Goal: Task Accomplishment & Management: Use online tool/utility

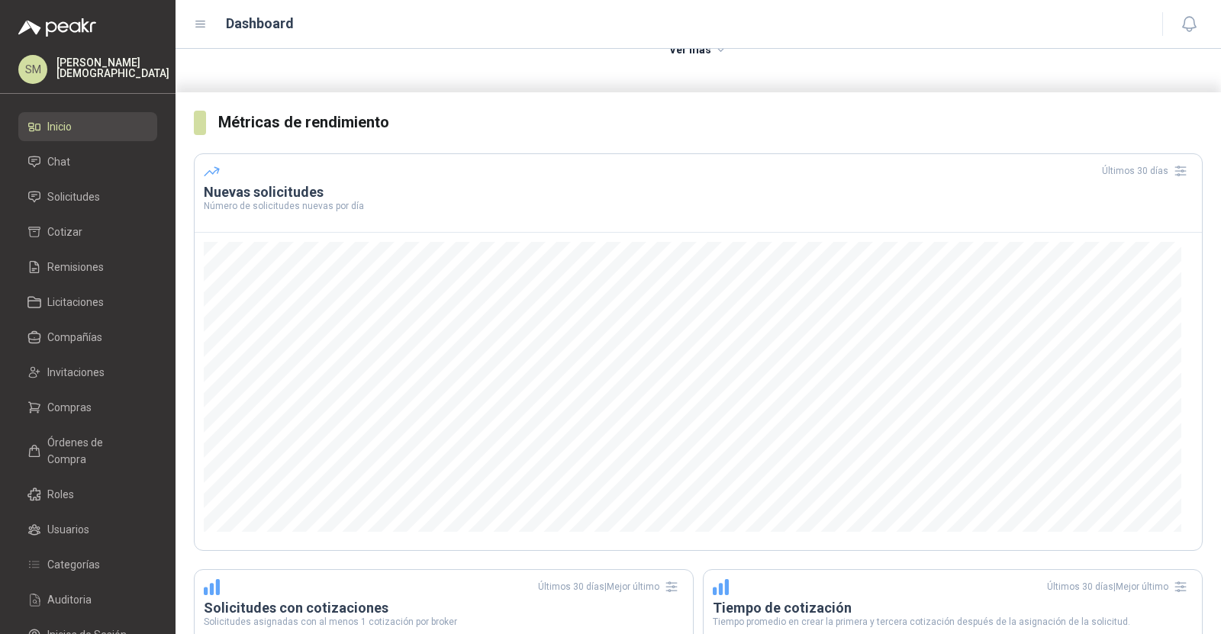
scroll to position [227, 0]
click at [71, 202] on span "Solicitudes" at bounding box center [73, 197] width 53 height 17
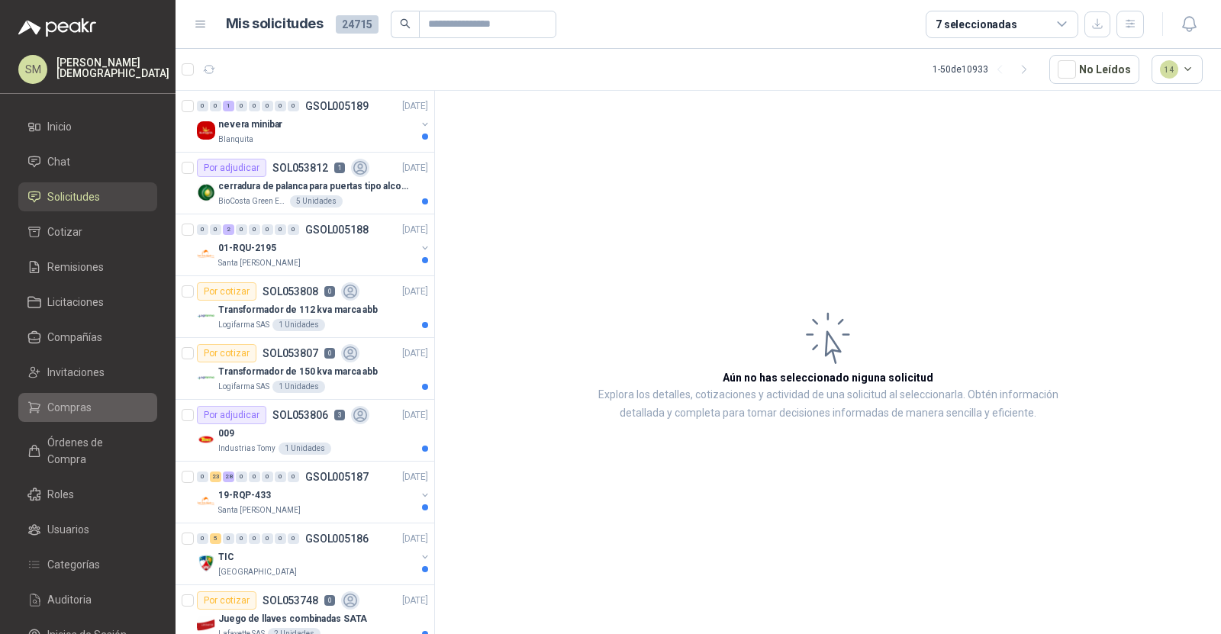
click at [96, 406] on li "Compras" at bounding box center [87, 407] width 121 height 17
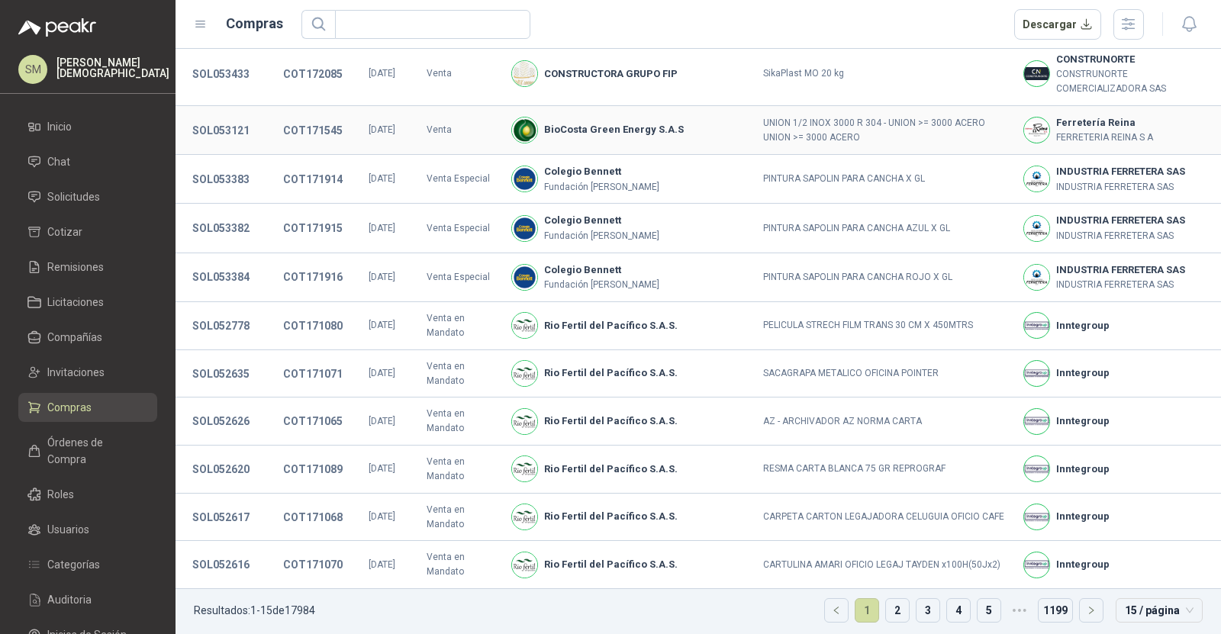
scroll to position [258, 0]
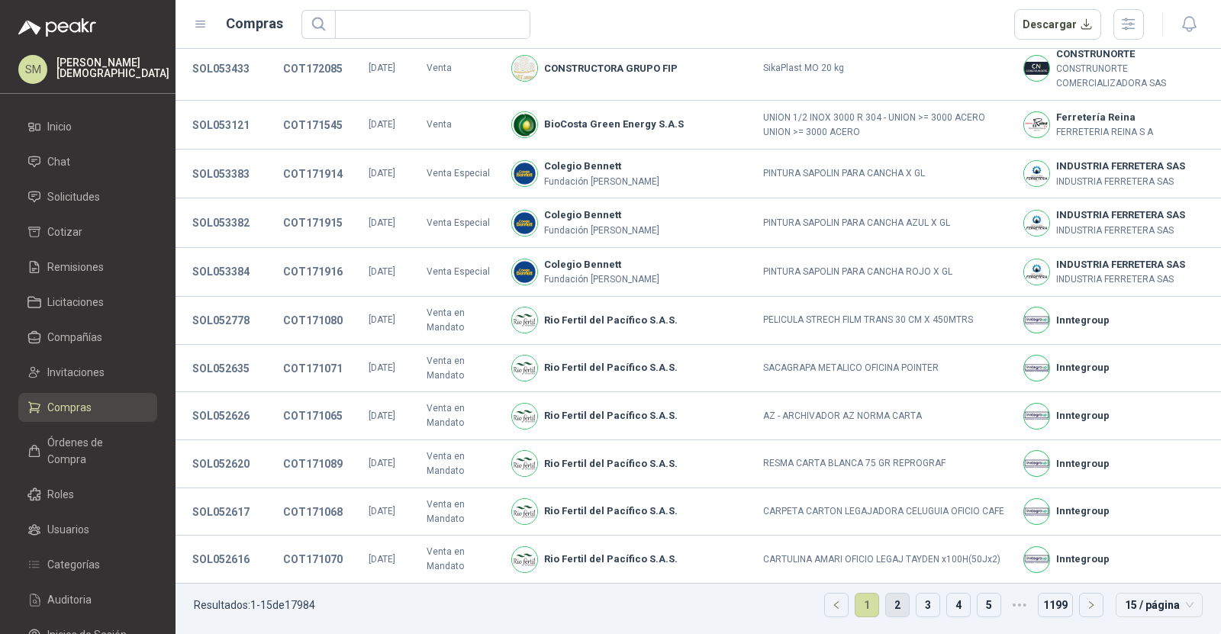
click at [888, 605] on link "2" at bounding box center [897, 605] width 23 height 23
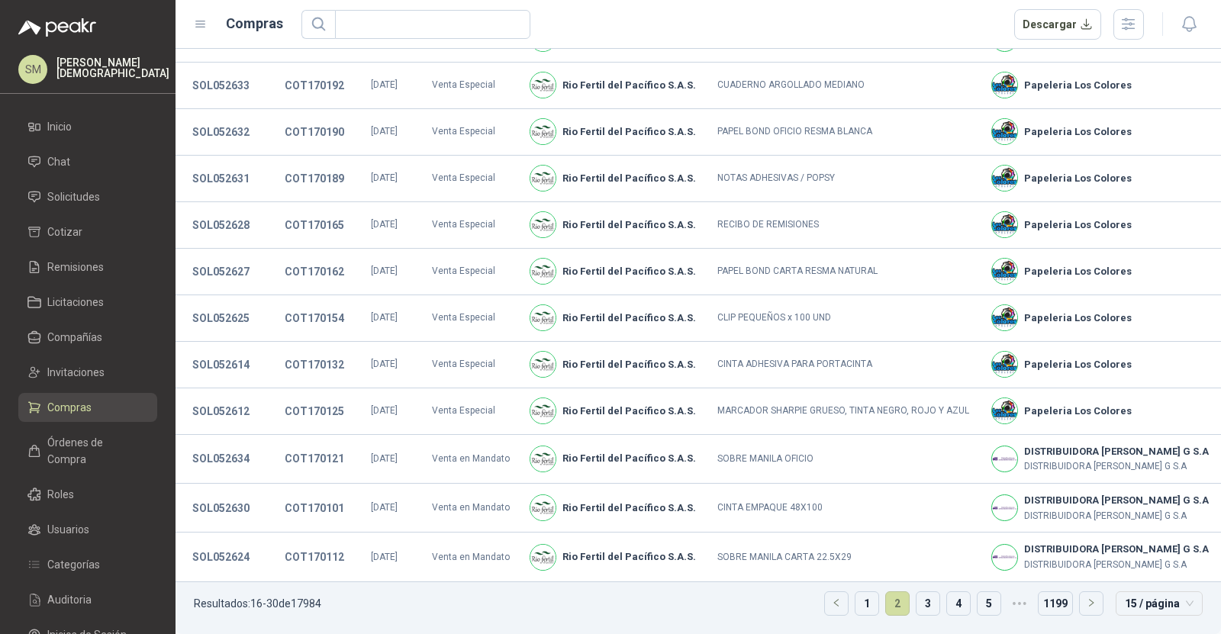
scroll to position [207, 0]
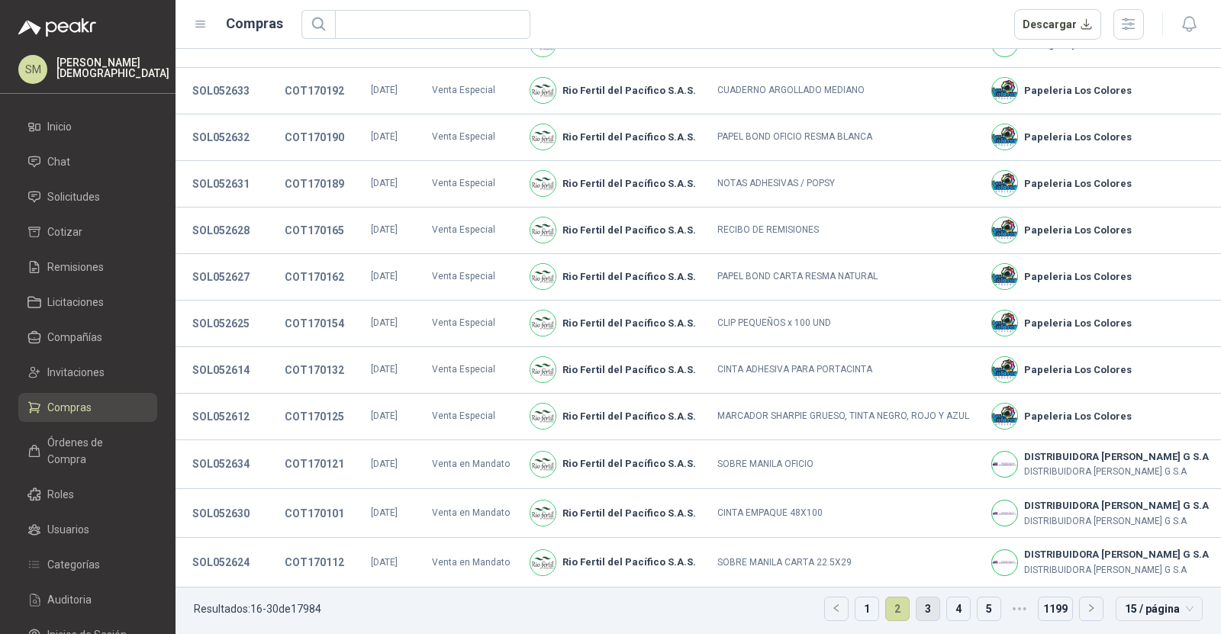
click at [920, 605] on link "3" at bounding box center [928, 609] width 23 height 23
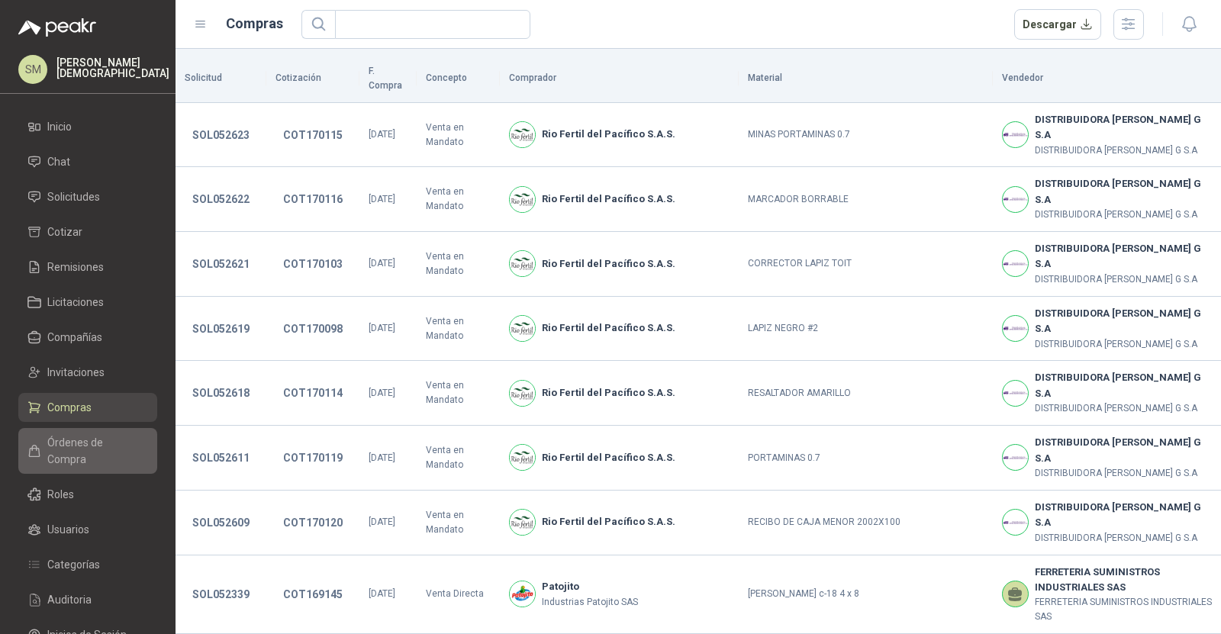
click at [91, 444] on span "Órdenes de Compra" at bounding box center [94, 451] width 95 height 34
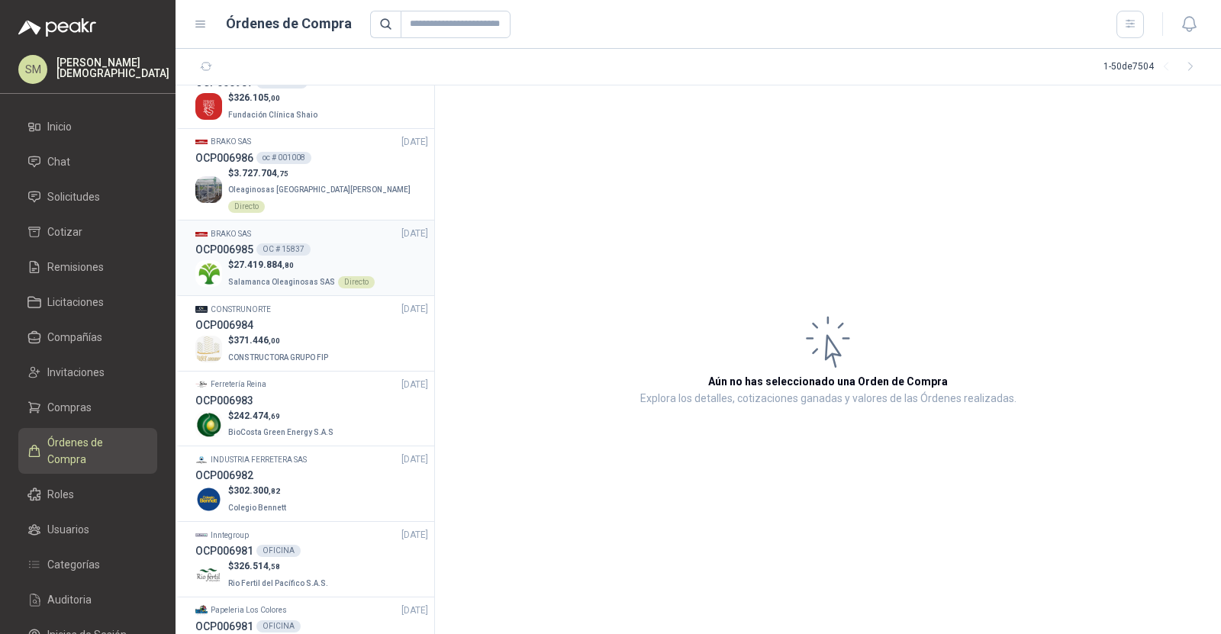
scroll to position [35, 0]
click at [391, 255] on div "$ 27.419.884 ,80 Salamanca Oleaginosas SAS Directo" at bounding box center [311, 270] width 233 height 31
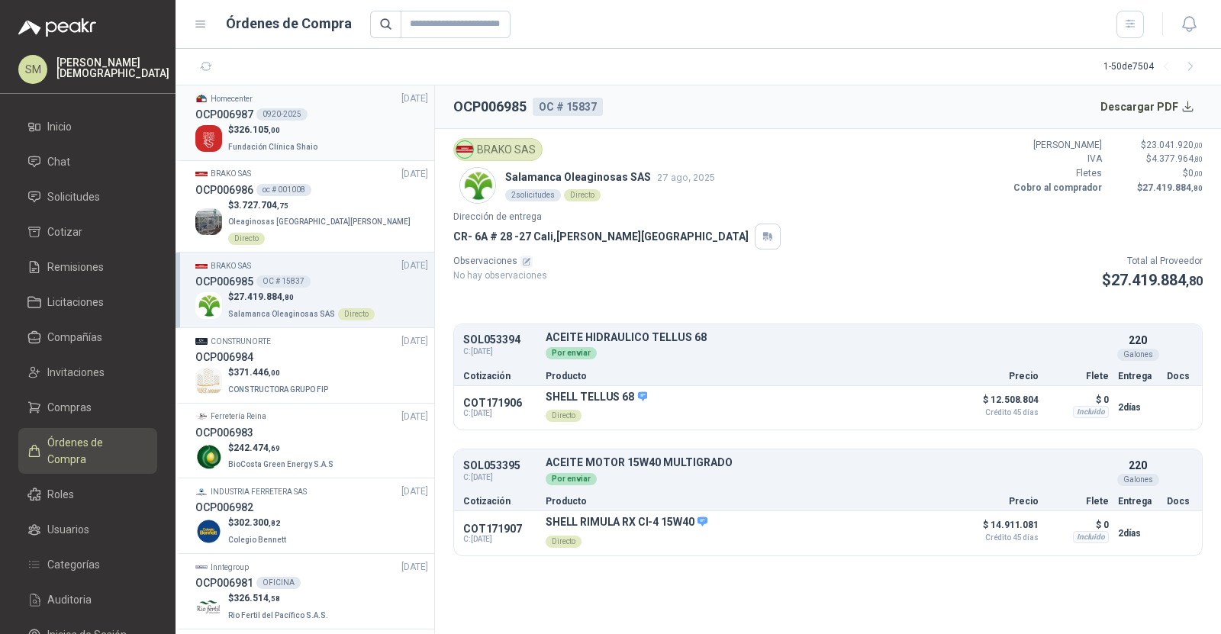
click at [265, 136] on p "$ 326.105 ,00" at bounding box center [274, 130] width 92 height 15
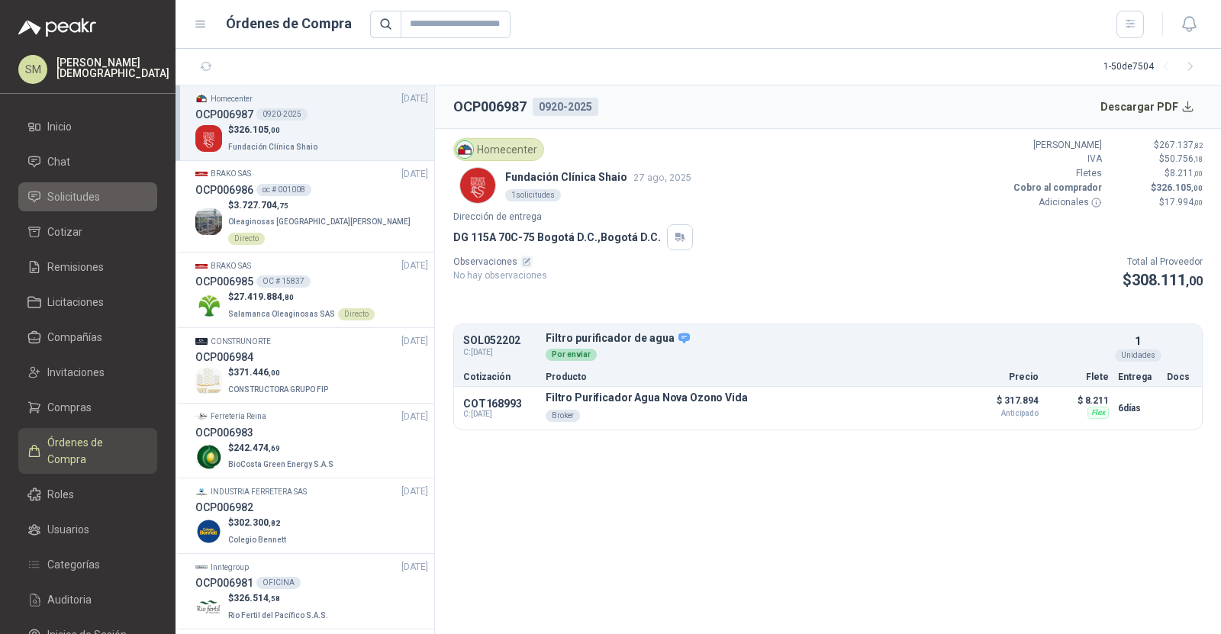
click at [71, 195] on span "Solicitudes" at bounding box center [73, 197] width 53 height 17
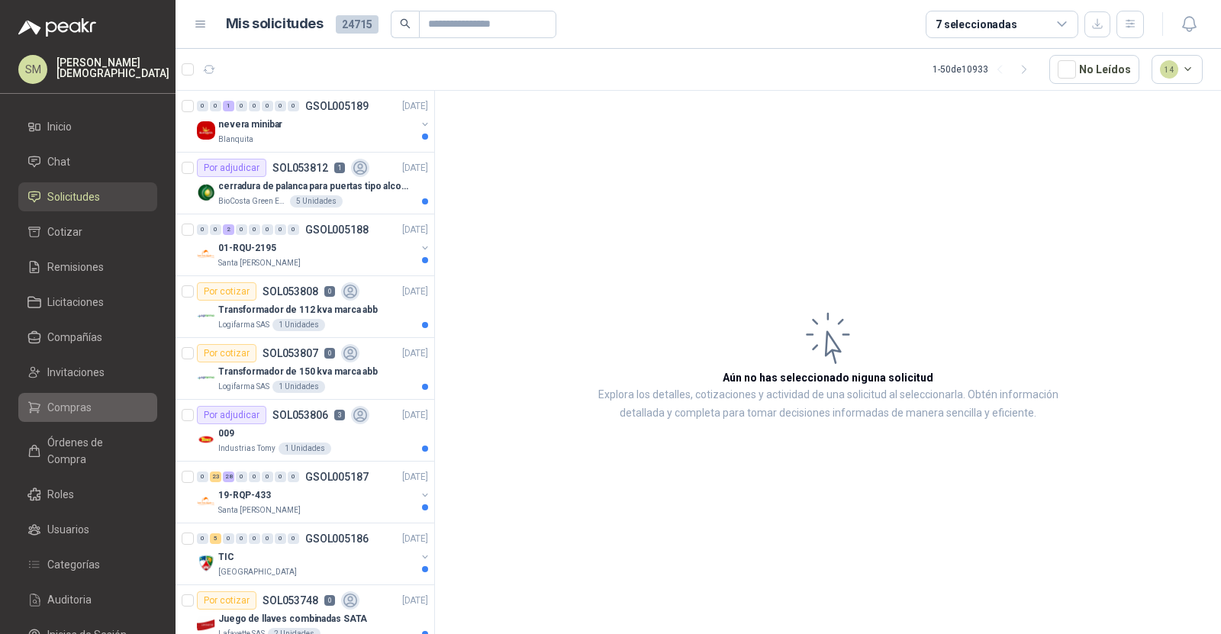
click at [82, 408] on span "Compras" at bounding box center [69, 407] width 44 height 17
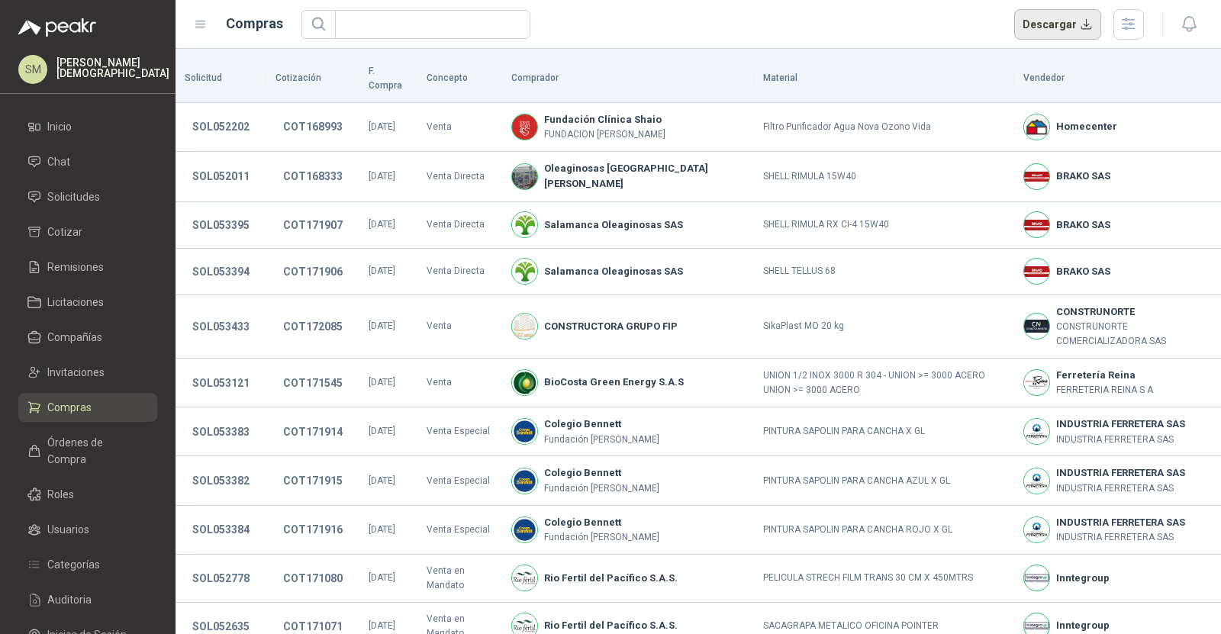
click at [1063, 15] on button "Descargar" at bounding box center [1058, 24] width 88 height 31
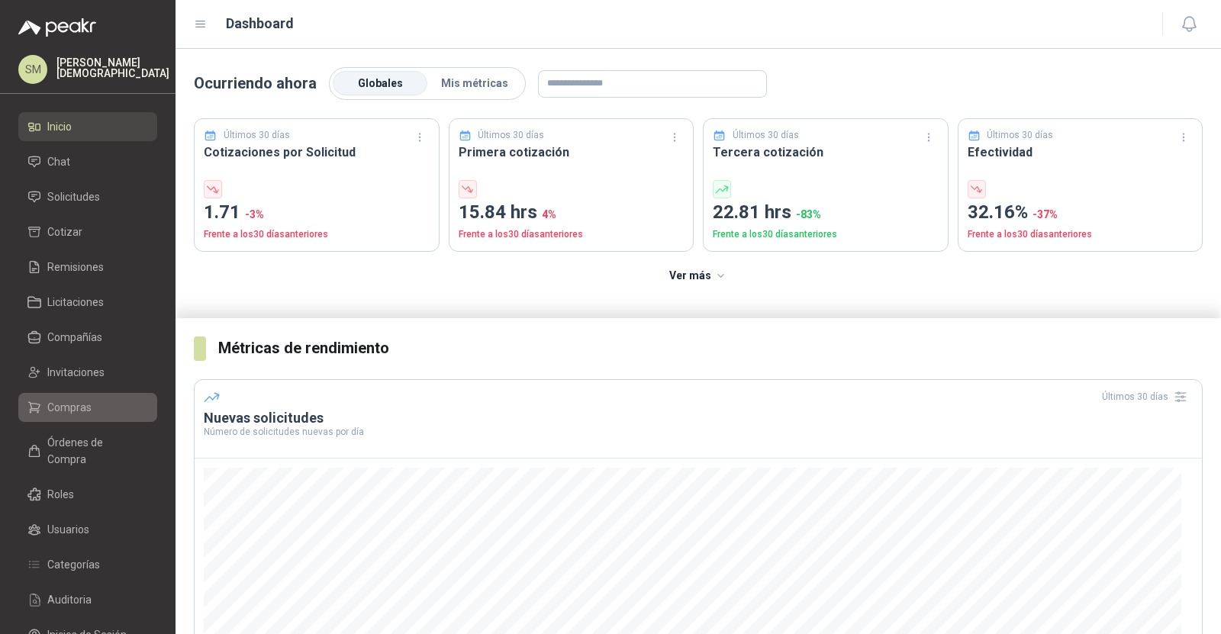
click at [94, 409] on li "Compras" at bounding box center [87, 407] width 121 height 17
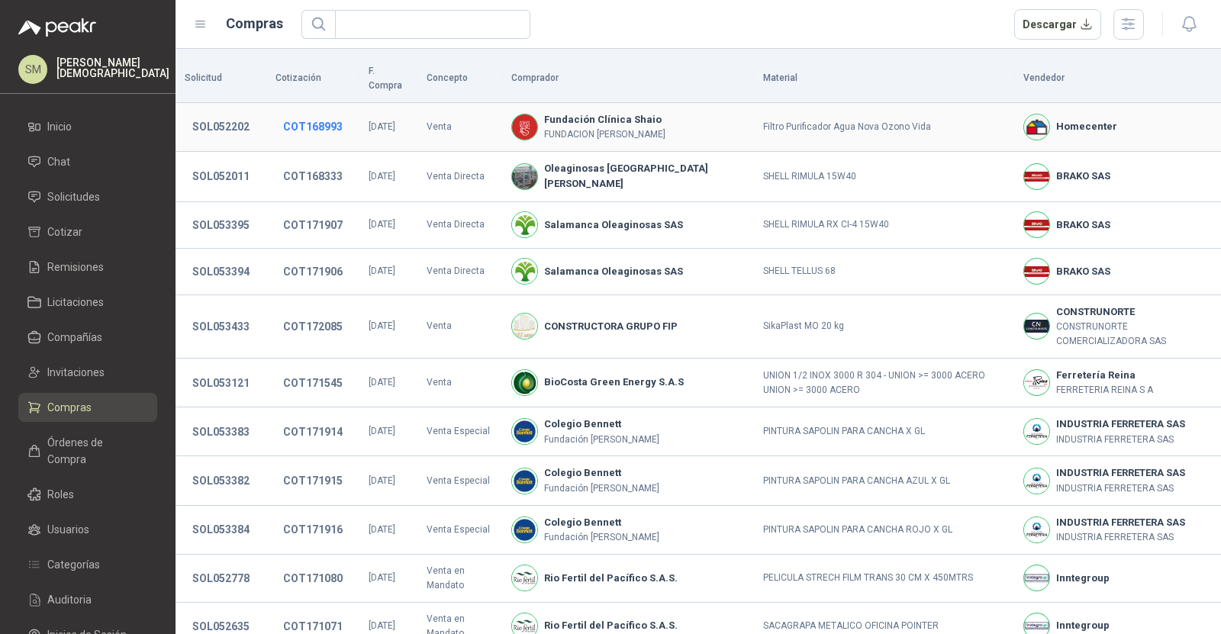
click at [282, 113] on button "COT168993" at bounding box center [313, 126] width 75 height 27
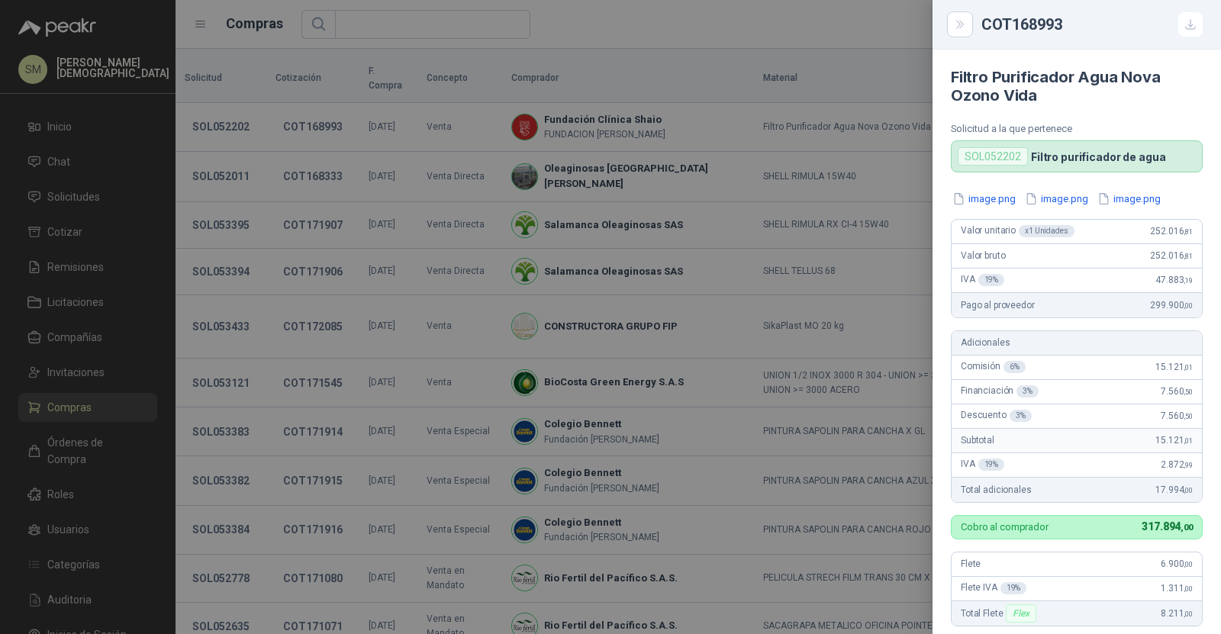
click at [314, 109] on div at bounding box center [610, 317] width 1221 height 634
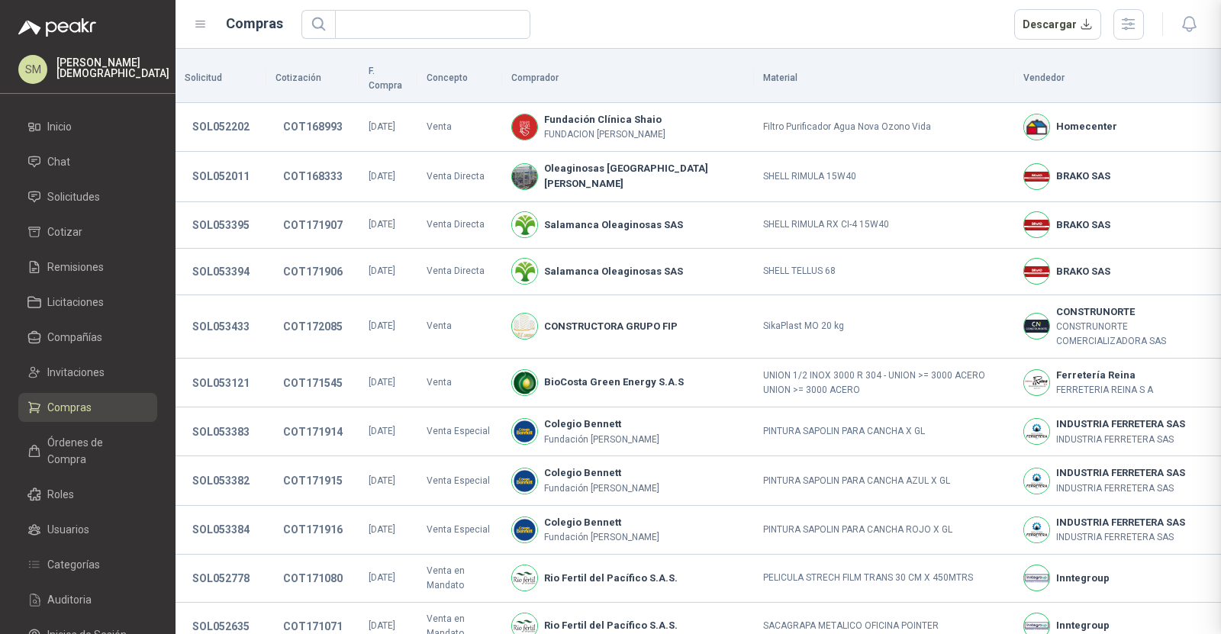
click at [314, 109] on div at bounding box center [610, 317] width 1221 height 634
click at [314, 113] on button "COT168993" at bounding box center [313, 126] width 75 height 27
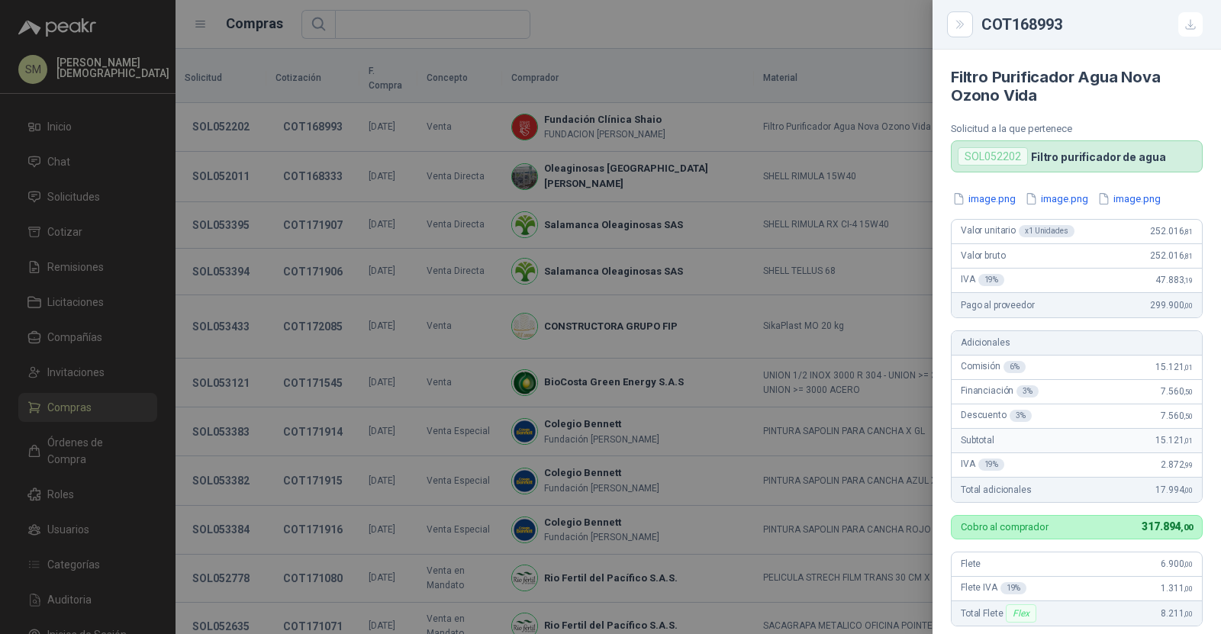
click at [314, 109] on div at bounding box center [610, 317] width 1221 height 634
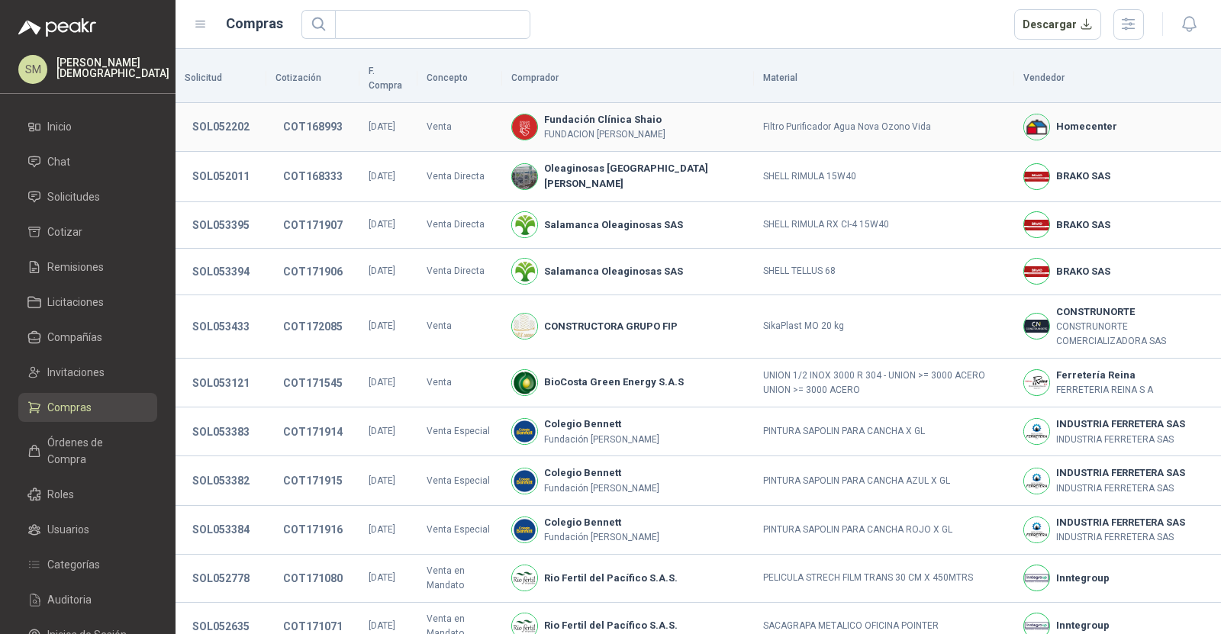
click at [314, 113] on button "COT168993" at bounding box center [313, 126] width 75 height 27
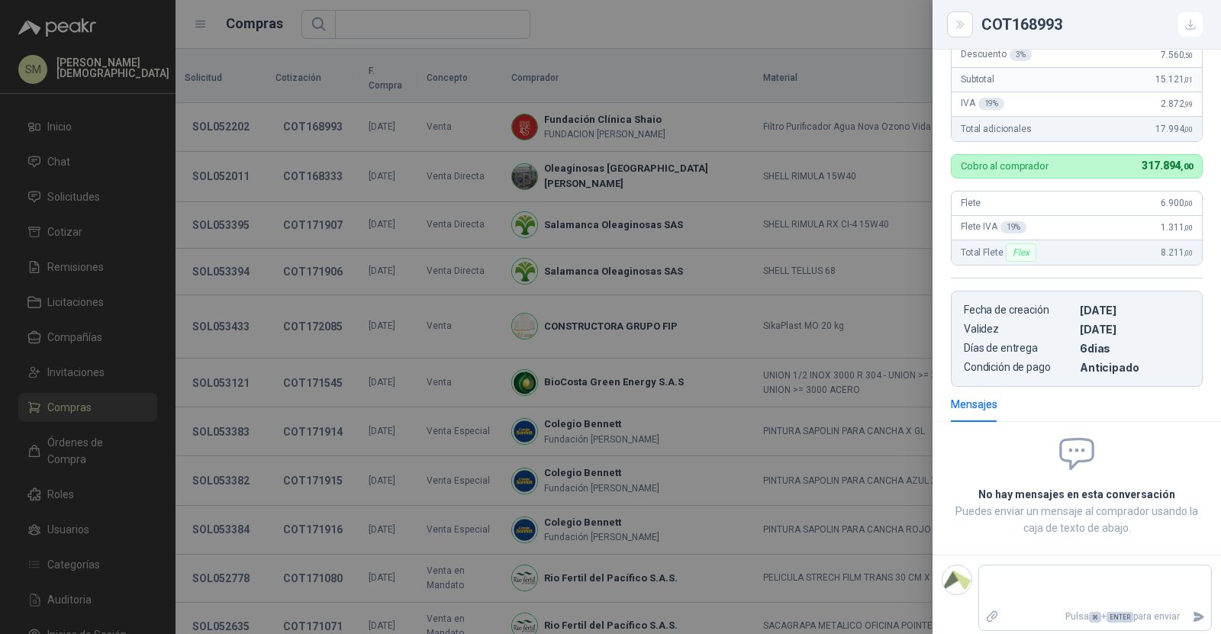
click at [314, 109] on div at bounding box center [610, 317] width 1221 height 634
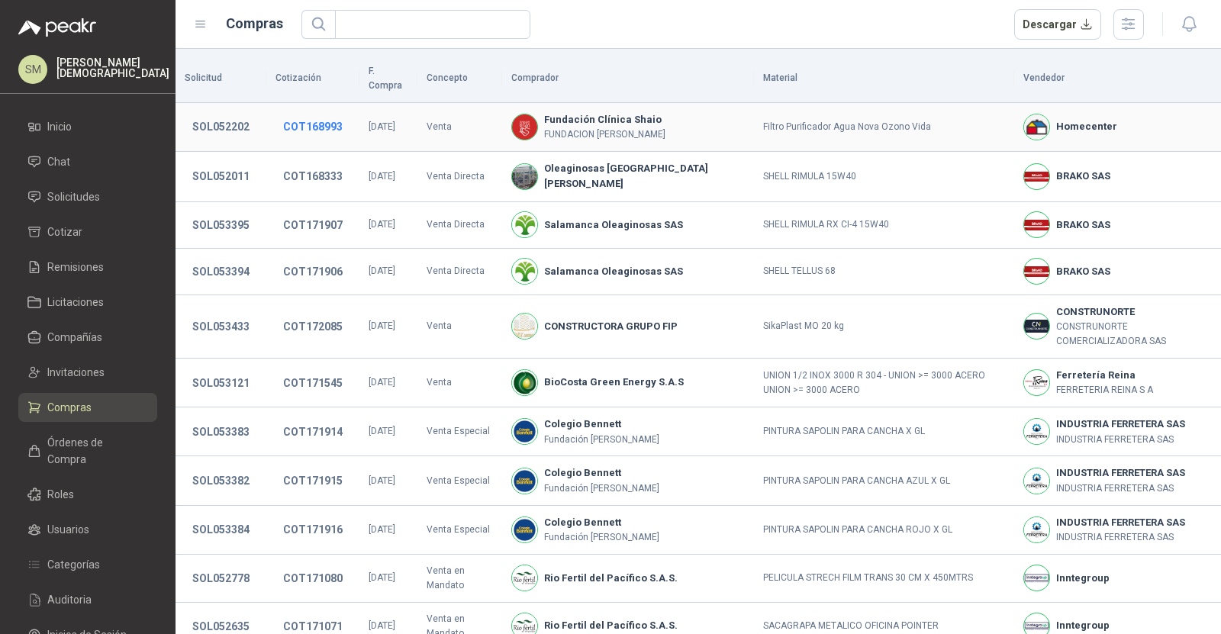
click at [307, 113] on button "COT168993" at bounding box center [313, 126] width 75 height 27
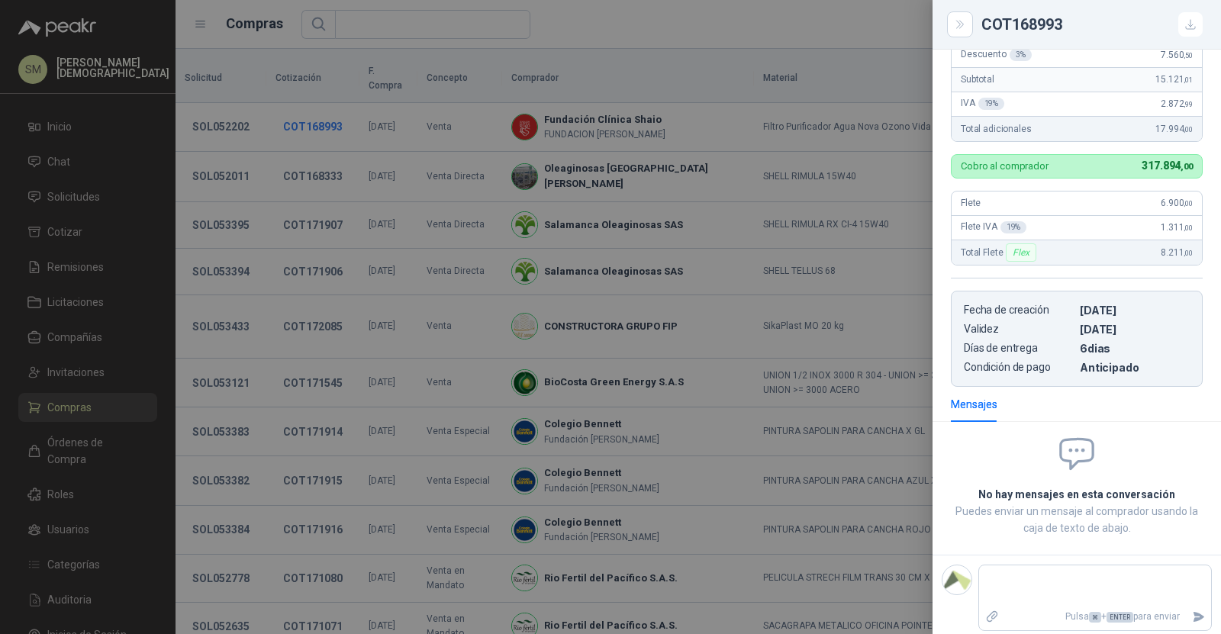
click at [307, 111] on div at bounding box center [610, 317] width 1221 height 634
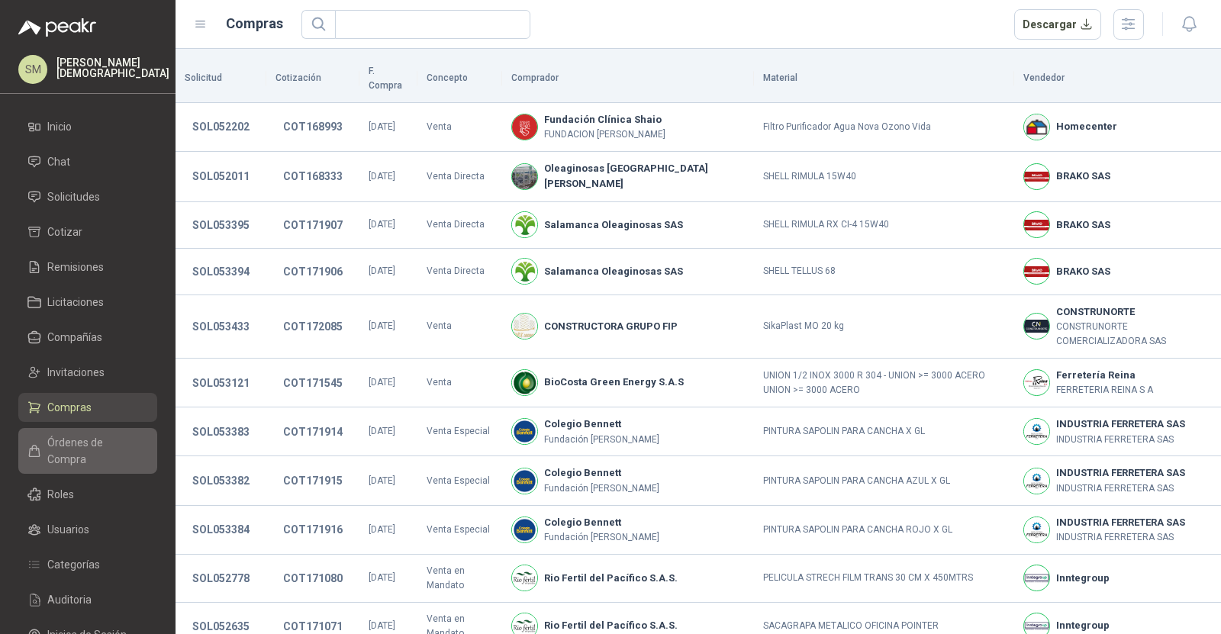
click at [95, 435] on span "Órdenes de Compra" at bounding box center [94, 451] width 95 height 34
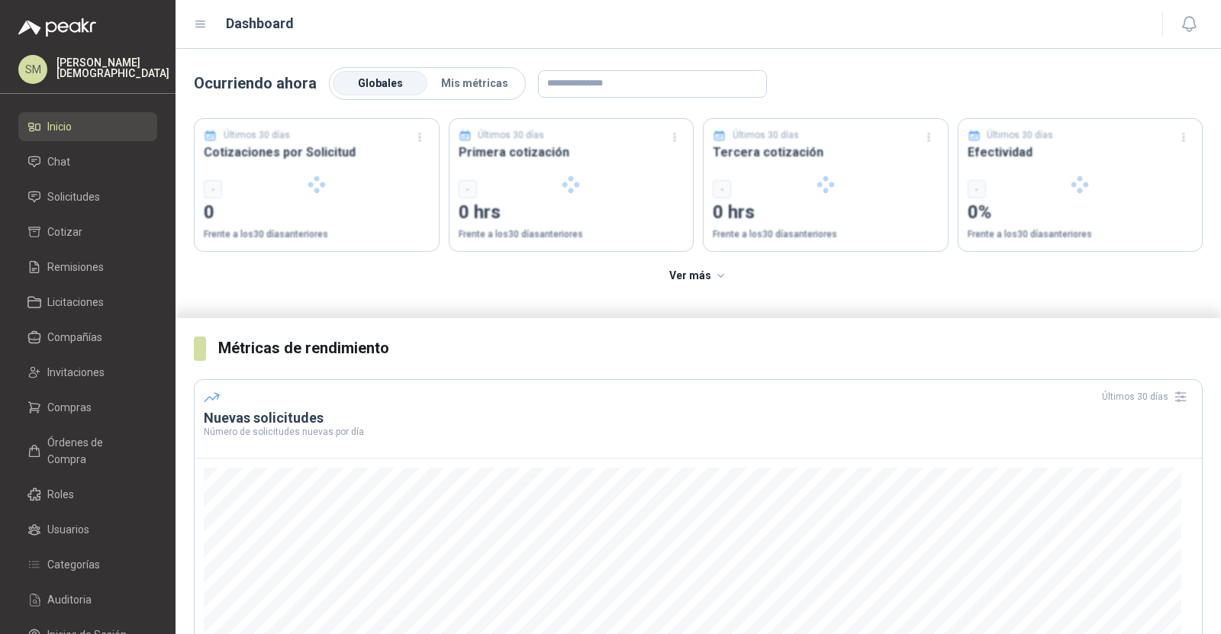
click at [124, 71] on p "[PERSON_NAME]" at bounding box center [112, 67] width 113 height 21
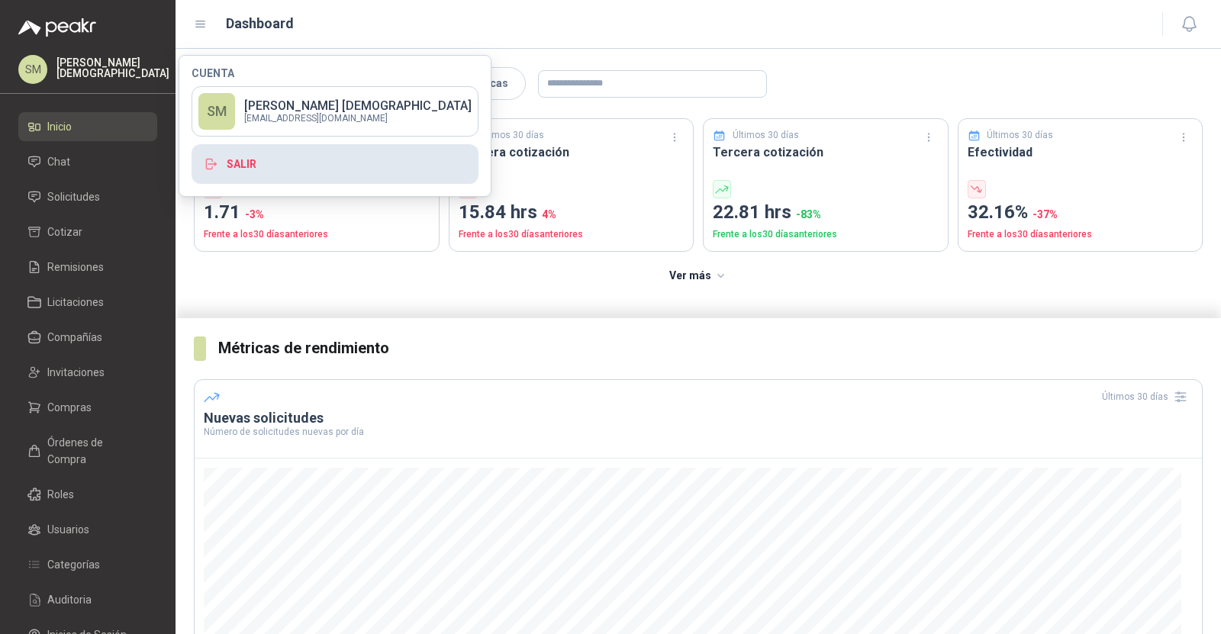
click at [228, 165] on button "Salir" at bounding box center [335, 164] width 287 height 40
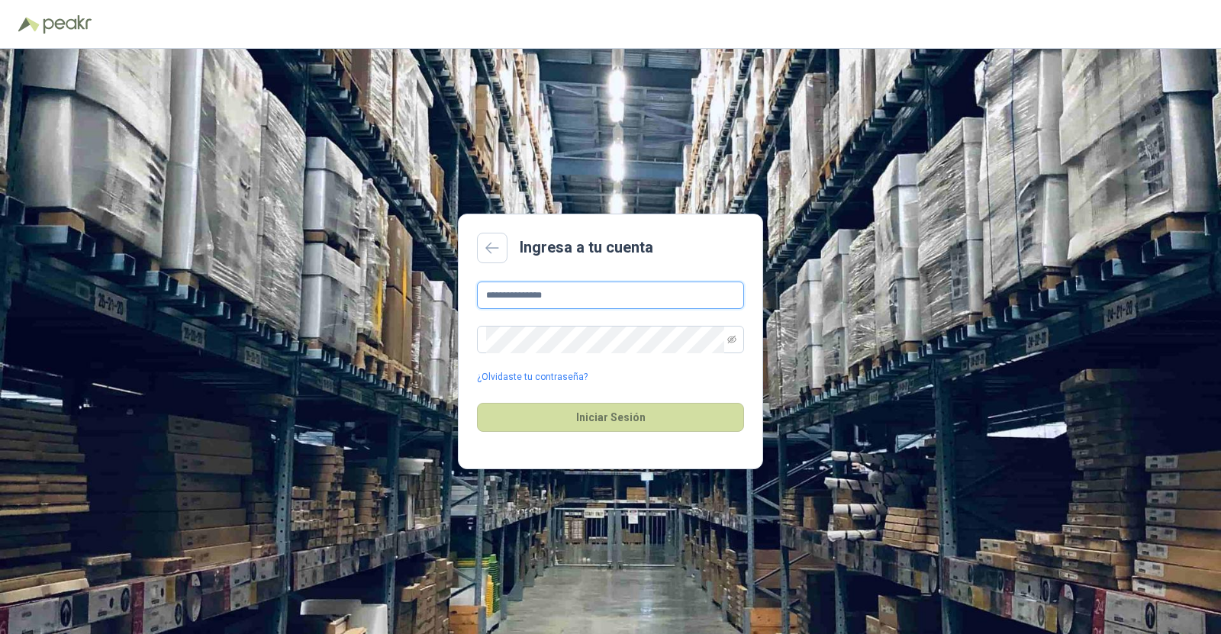
click at [570, 291] on input "**********" at bounding box center [610, 295] width 267 height 27
click at [598, 305] on input "**********" at bounding box center [610, 295] width 267 height 27
type input "**********"
click at [590, 424] on button "Iniciar Sesión" at bounding box center [610, 417] width 267 height 29
